Goal: Information Seeking & Learning: Learn about a topic

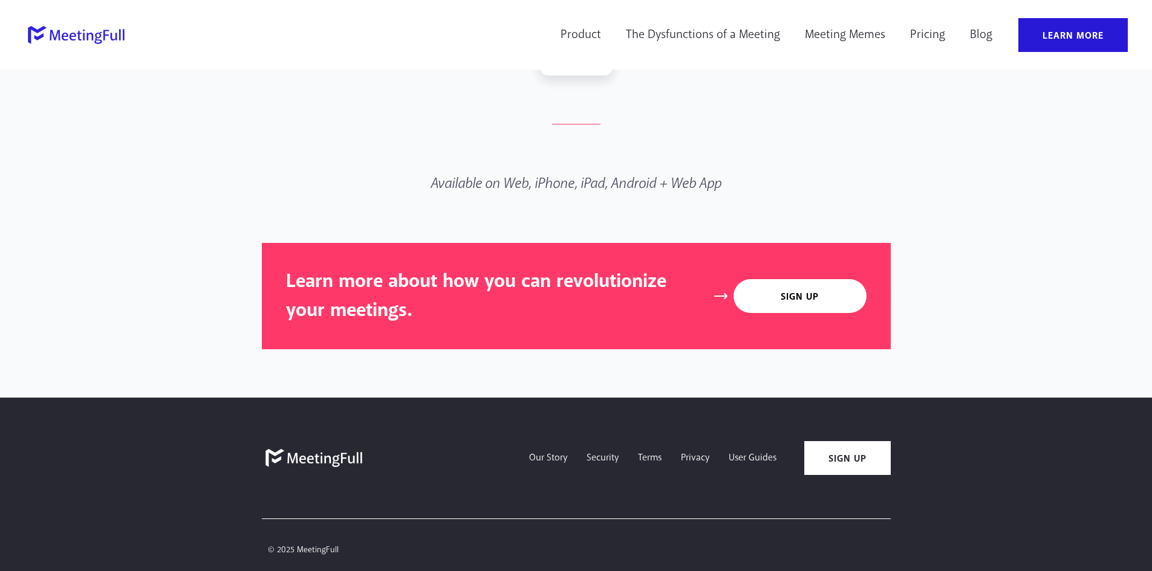
scroll to position [3510, 0]
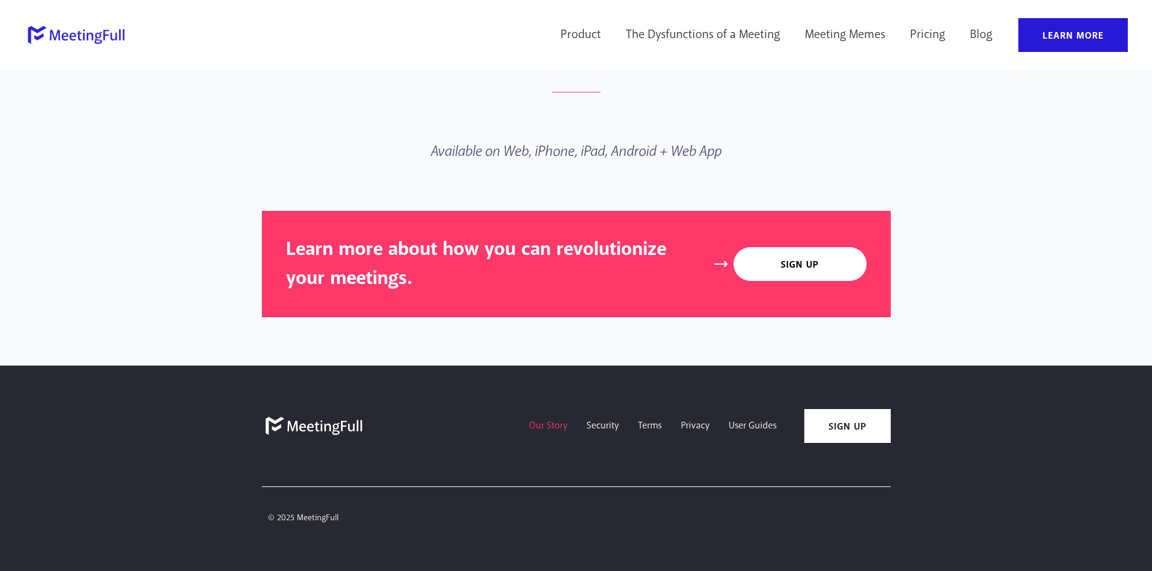
click at [541, 422] on link "Our Story" at bounding box center [547, 426] width 57 height 34
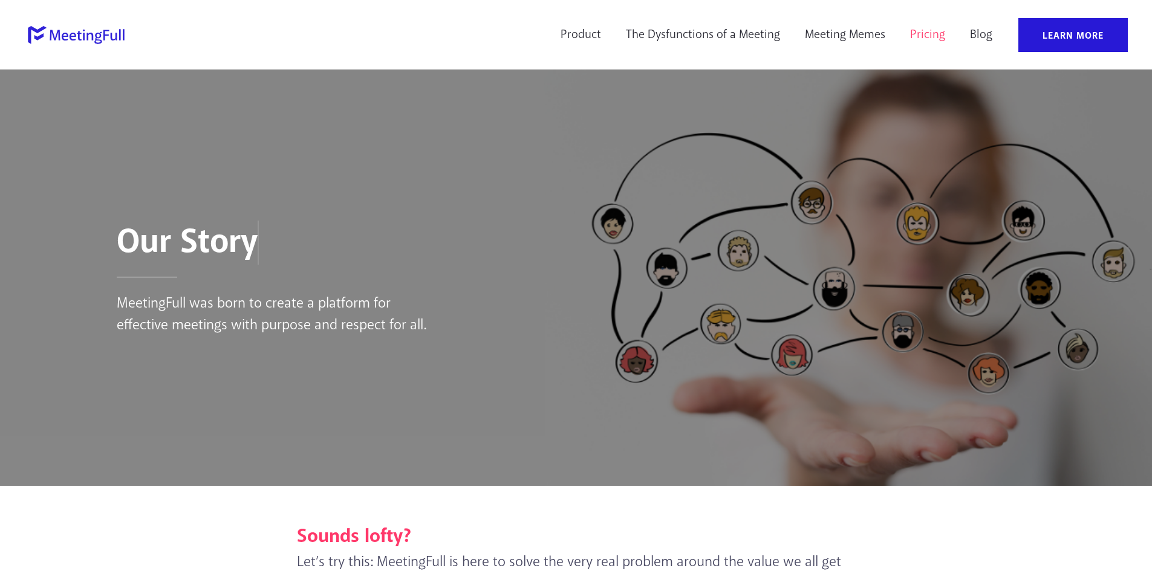
click at [941, 27] on link "Pricing" at bounding box center [927, 35] width 51 height 34
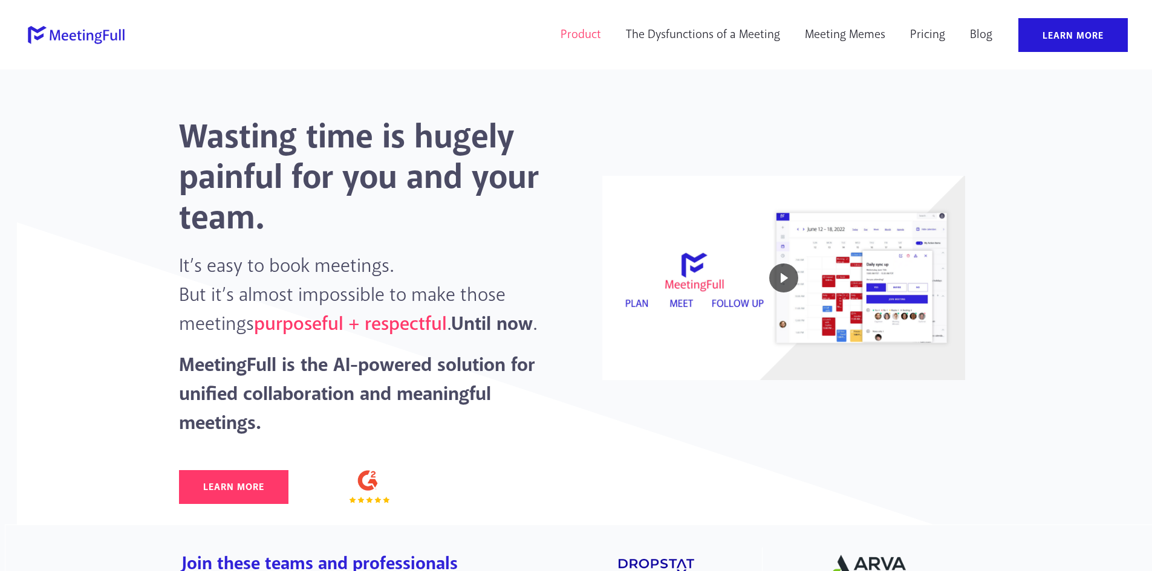
click at [577, 32] on link "Product" at bounding box center [581, 35] width 56 height 34
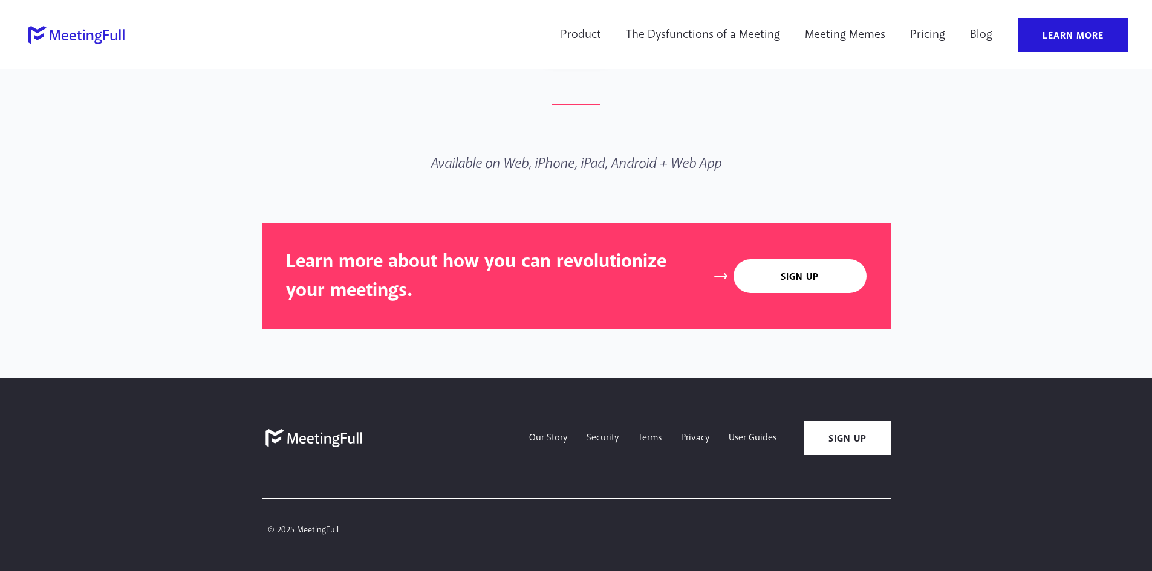
scroll to position [4104, 0]
